Goal: Find specific fact

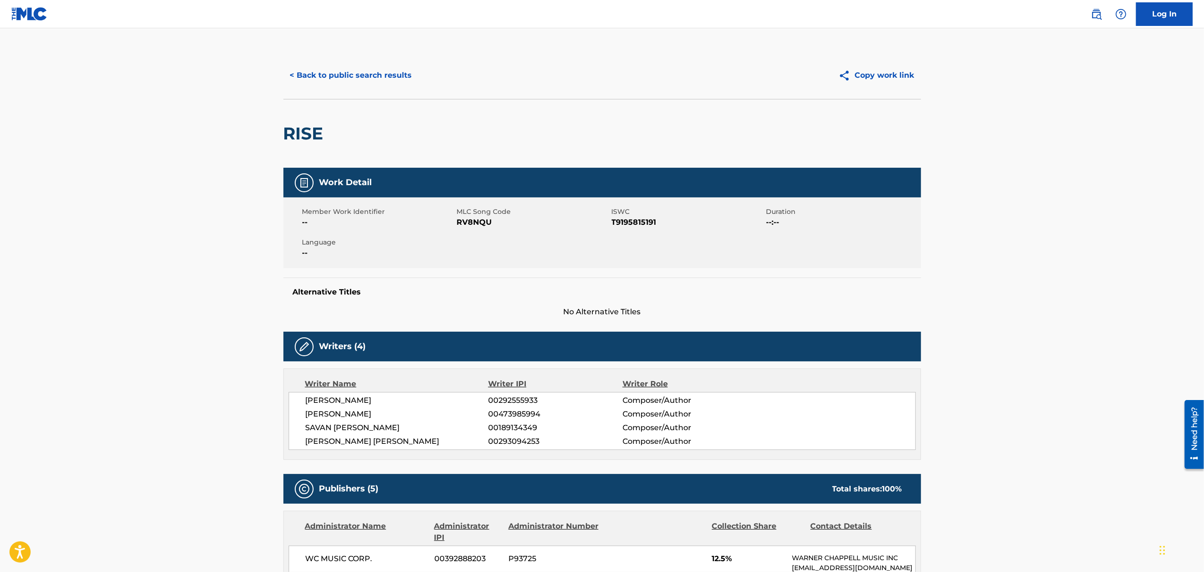
click at [379, 441] on span "[PERSON_NAME] [PERSON_NAME]" at bounding box center [396, 441] width 183 height 11
click at [376, 430] on span "SAVAN [PERSON_NAME]" at bounding box center [396, 427] width 183 height 11
copy span "[PERSON_NAME]"
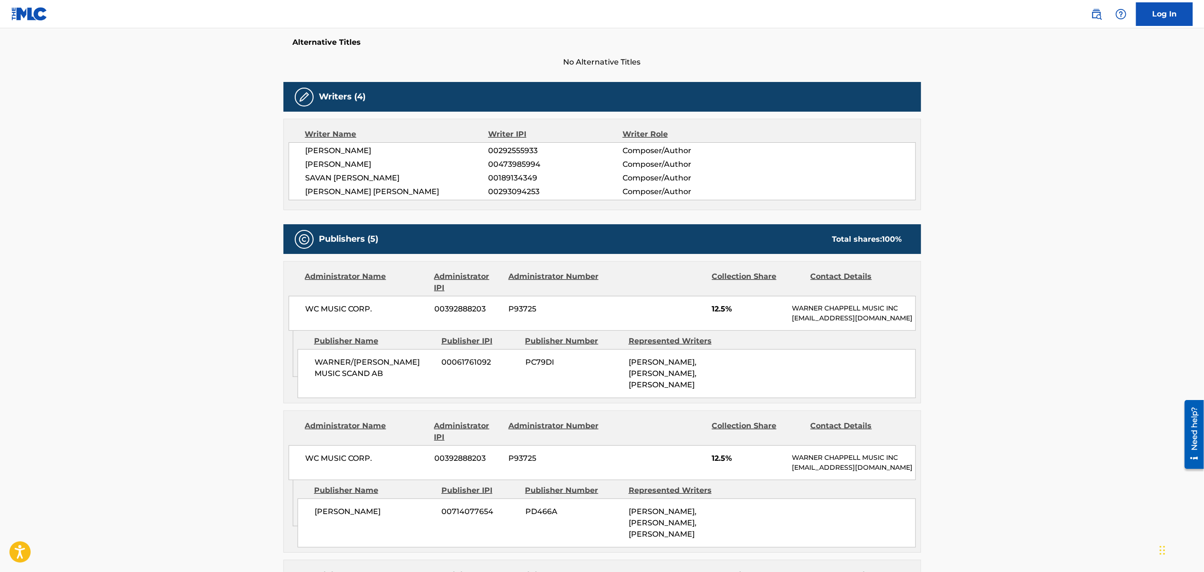
scroll to position [189, 0]
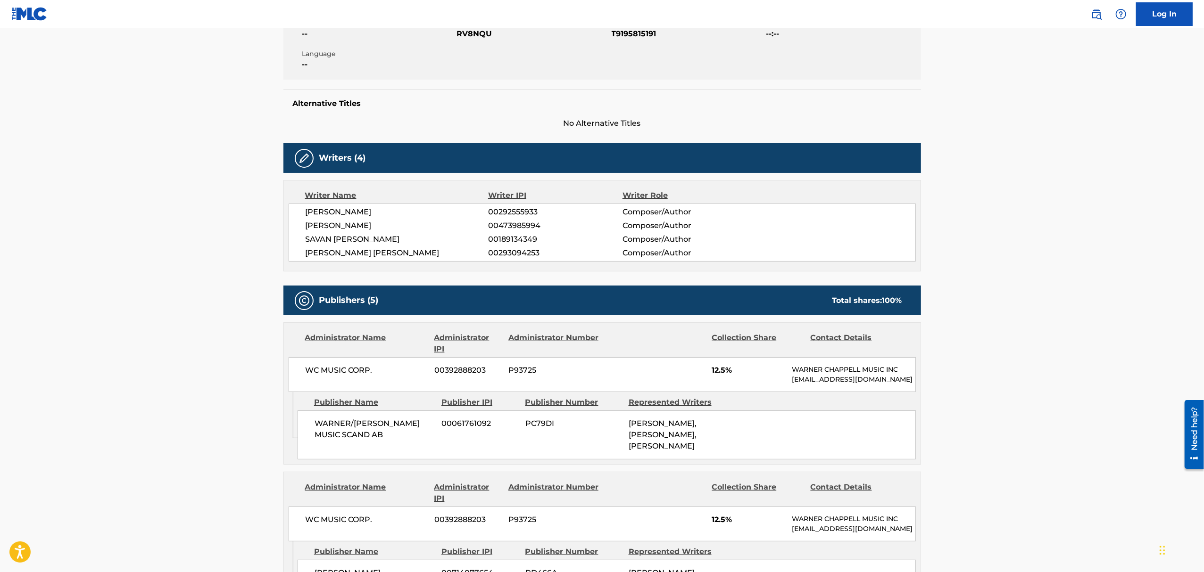
click at [404, 211] on span "[PERSON_NAME]" at bounding box center [396, 211] width 183 height 11
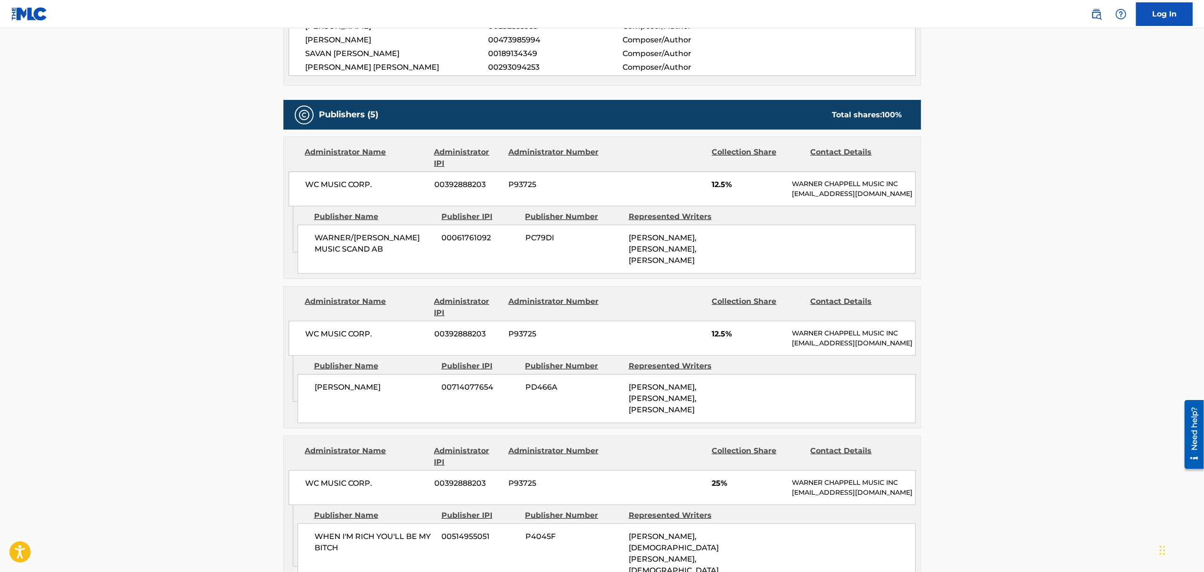
scroll to position [251, 0]
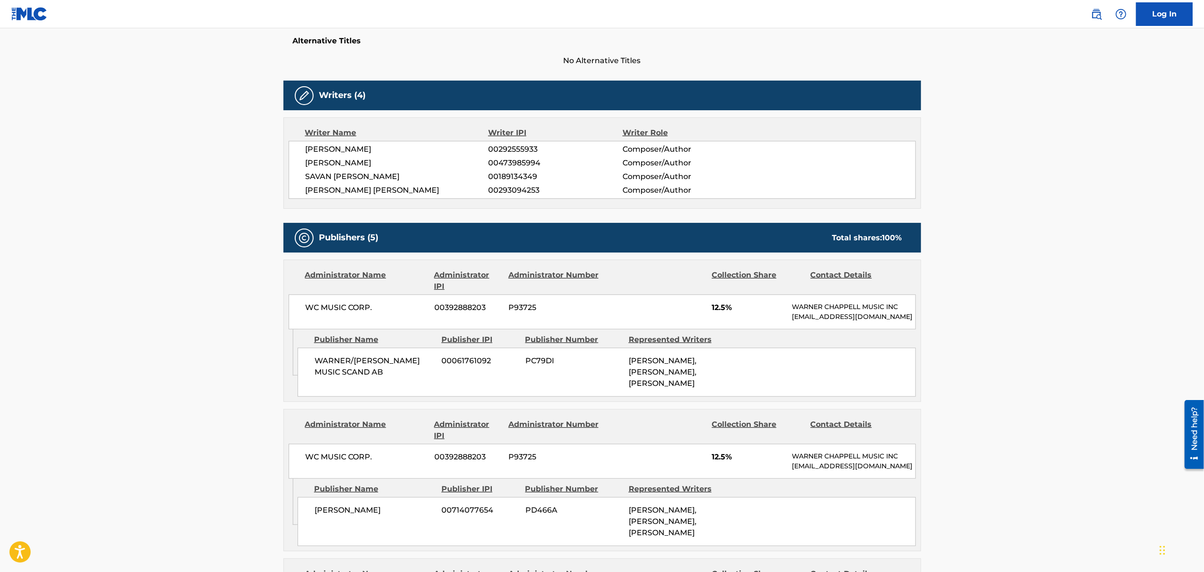
click at [406, 150] on span "[PERSON_NAME]" at bounding box center [396, 149] width 183 height 11
copy span "[PERSON_NAME]"
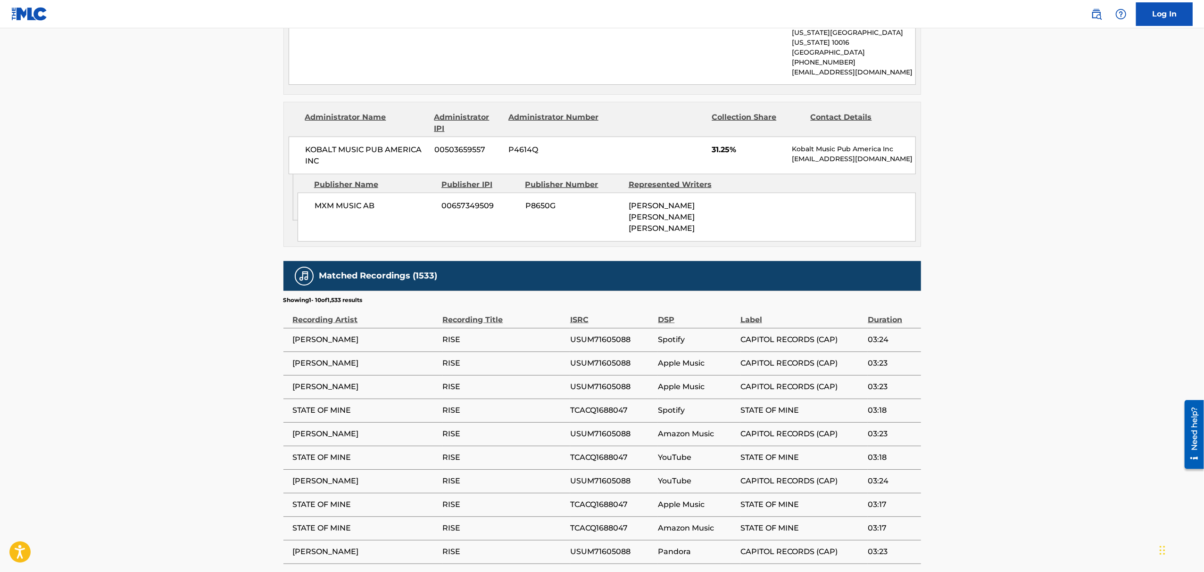
scroll to position [1093, 0]
